Goal: Check status: Check status

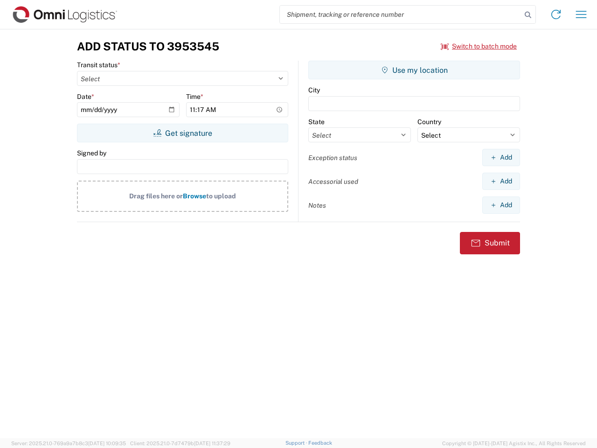
click at [401, 14] on input "search" at bounding box center [401, 15] width 242 height 18
click at [528, 15] on icon at bounding box center [528, 14] width 13 height 13
click at [556, 14] on icon at bounding box center [556, 14] width 15 height 15
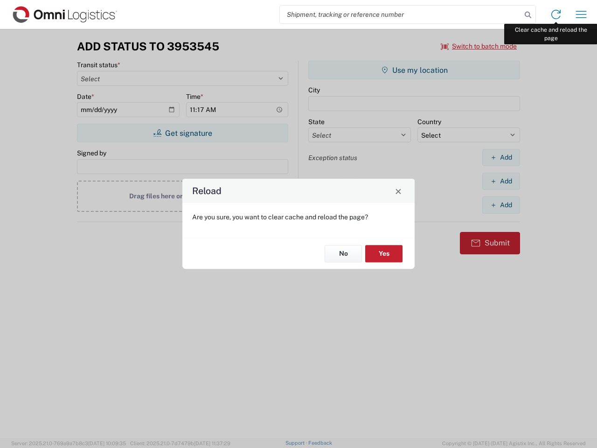
click at [582, 14] on div "Reload Are you sure, you want to clear cache and reload the page? No Yes" at bounding box center [298, 224] width 597 height 448
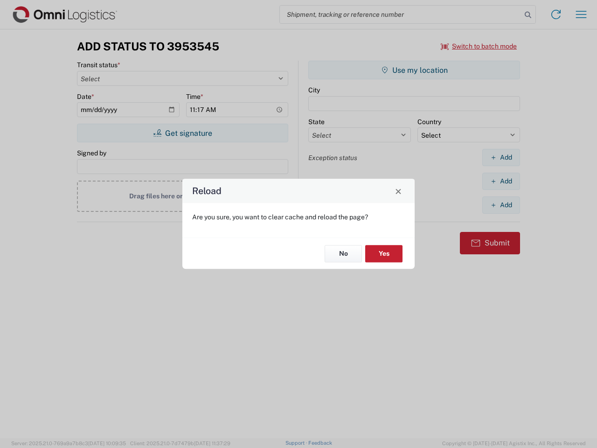
click at [479, 46] on div "Reload Are you sure, you want to clear cache and reload the page? No Yes" at bounding box center [298, 224] width 597 height 448
click at [183, 133] on div "Reload Are you sure, you want to clear cache and reload the page? No Yes" at bounding box center [298, 224] width 597 height 448
click at [415, 70] on div "Reload Are you sure, you want to clear cache and reload the page? No Yes" at bounding box center [298, 224] width 597 height 448
click at [501, 157] on div "Reload Are you sure, you want to clear cache and reload the page? No Yes" at bounding box center [298, 224] width 597 height 448
click at [501, 181] on div "Reload Are you sure, you want to clear cache and reload the page? No Yes" at bounding box center [298, 224] width 597 height 448
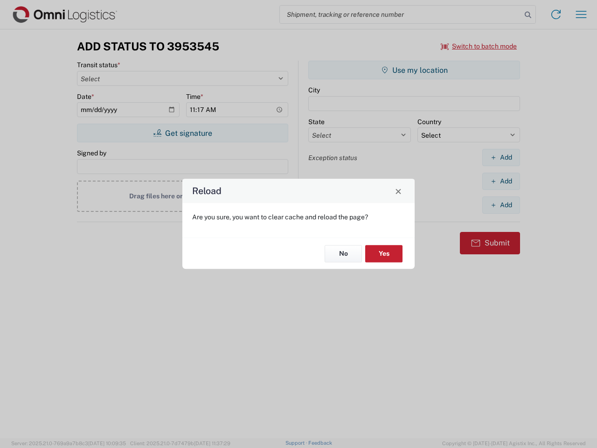
click at [501, 205] on div "Reload Are you sure, you want to clear cache and reload the page? No Yes" at bounding box center [298, 224] width 597 height 448
